Goal: Information Seeking & Learning: Learn about a topic

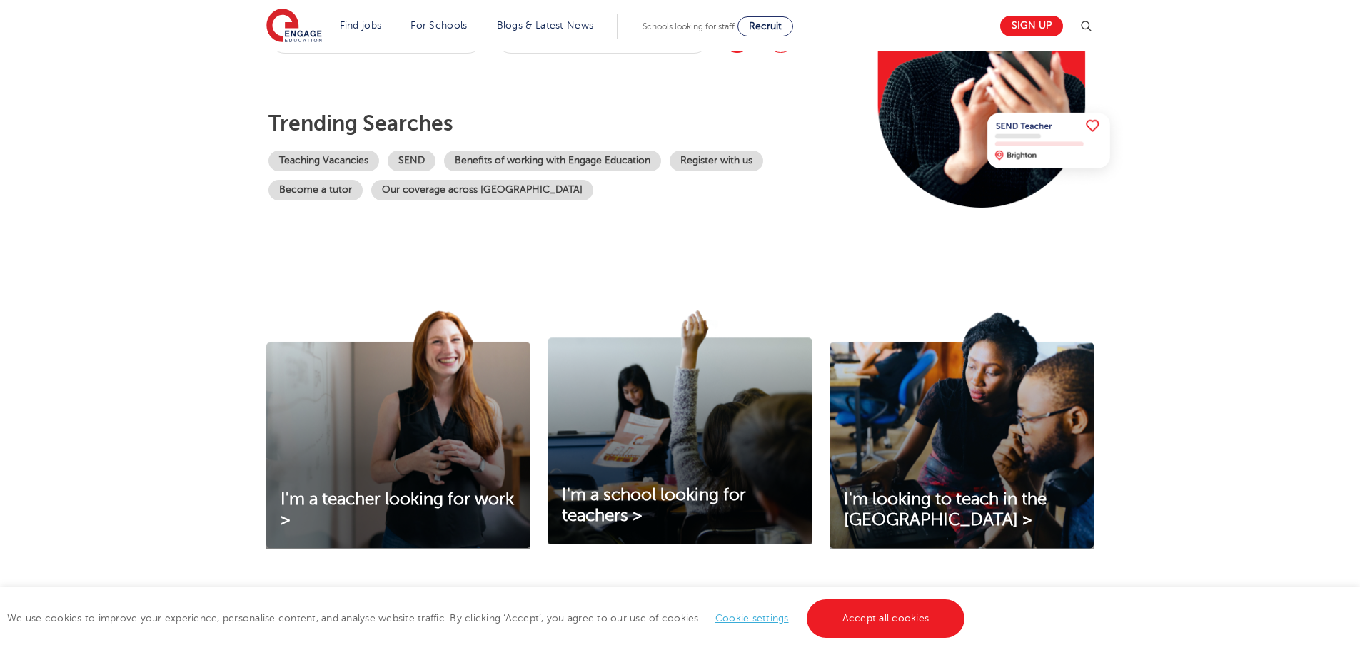
scroll to position [246, 0]
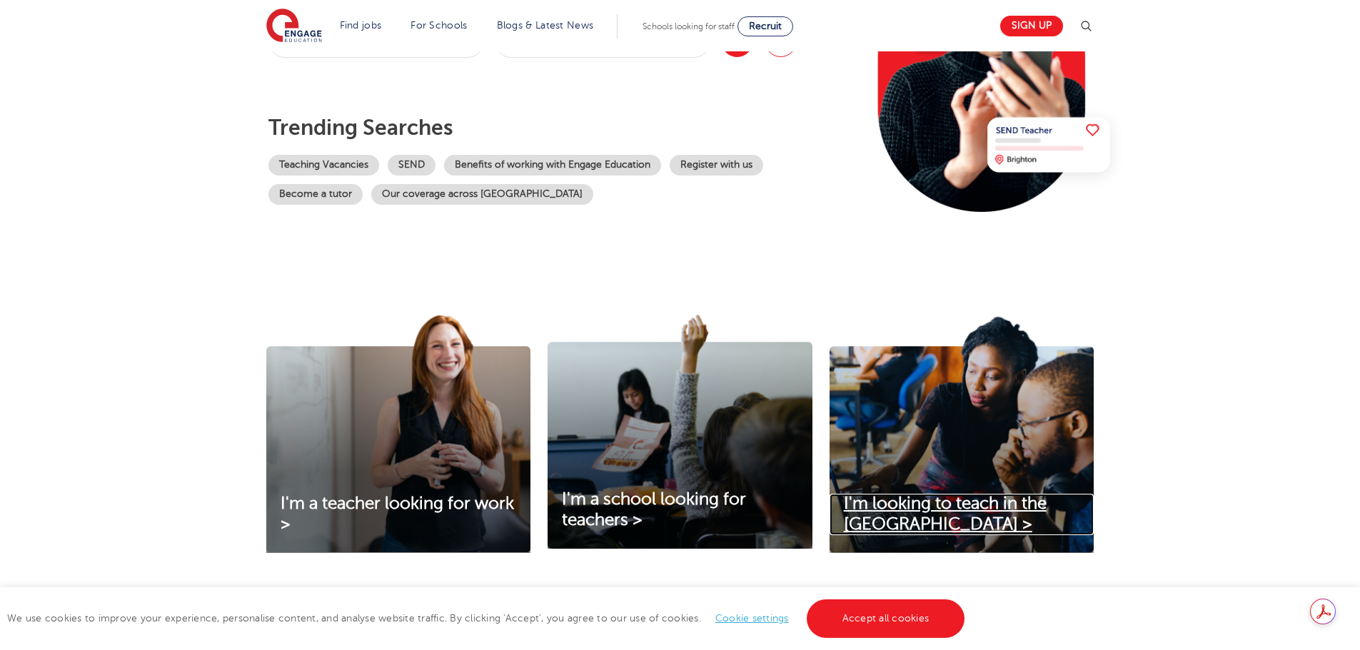
click at [953, 518] on link "I'm looking to teach in the [GEOGRAPHIC_DATA] >" at bounding box center [962, 514] width 264 height 41
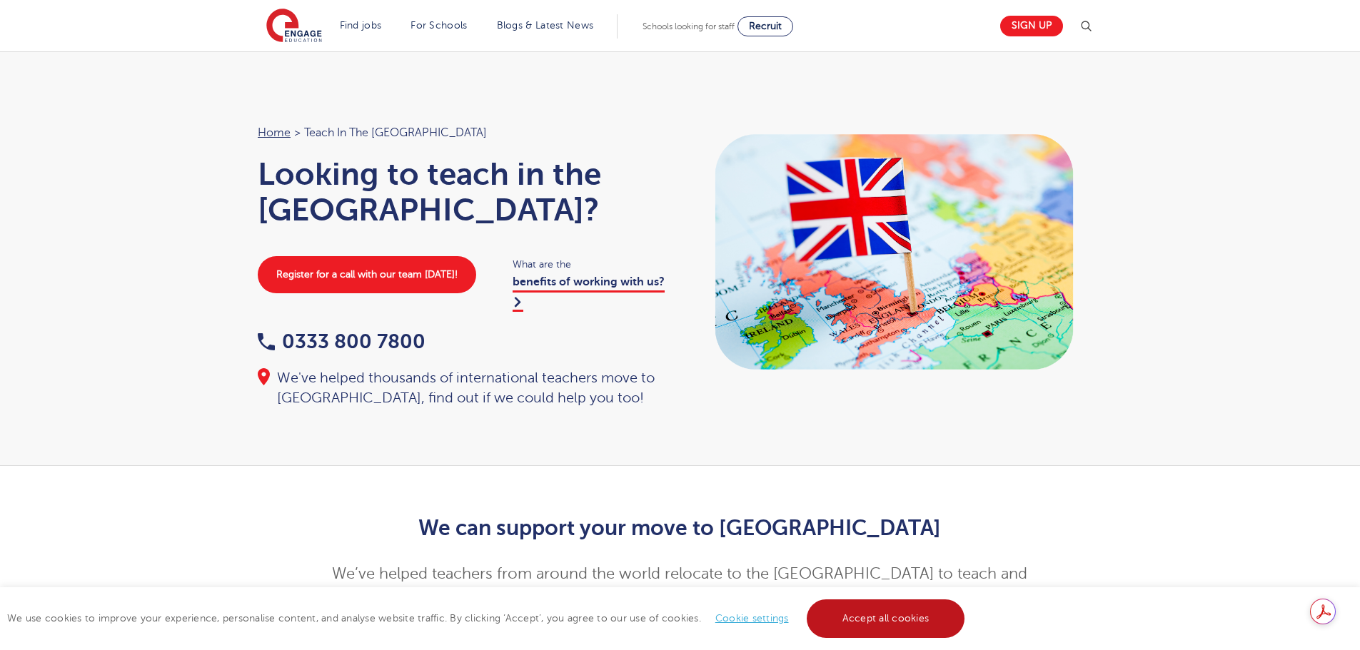
click at [895, 609] on link "Accept all cookies" at bounding box center [886, 619] width 159 height 39
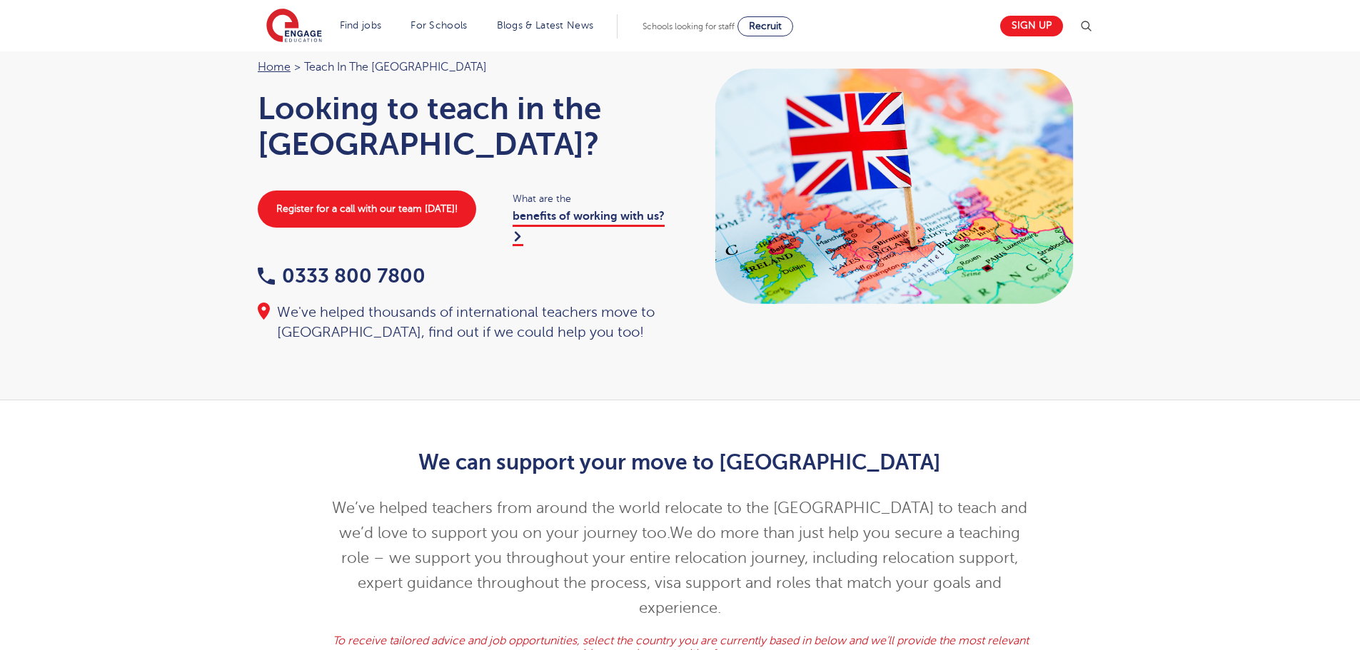
scroll to position [54, 0]
